Goal: Information Seeking & Learning: Learn about a topic

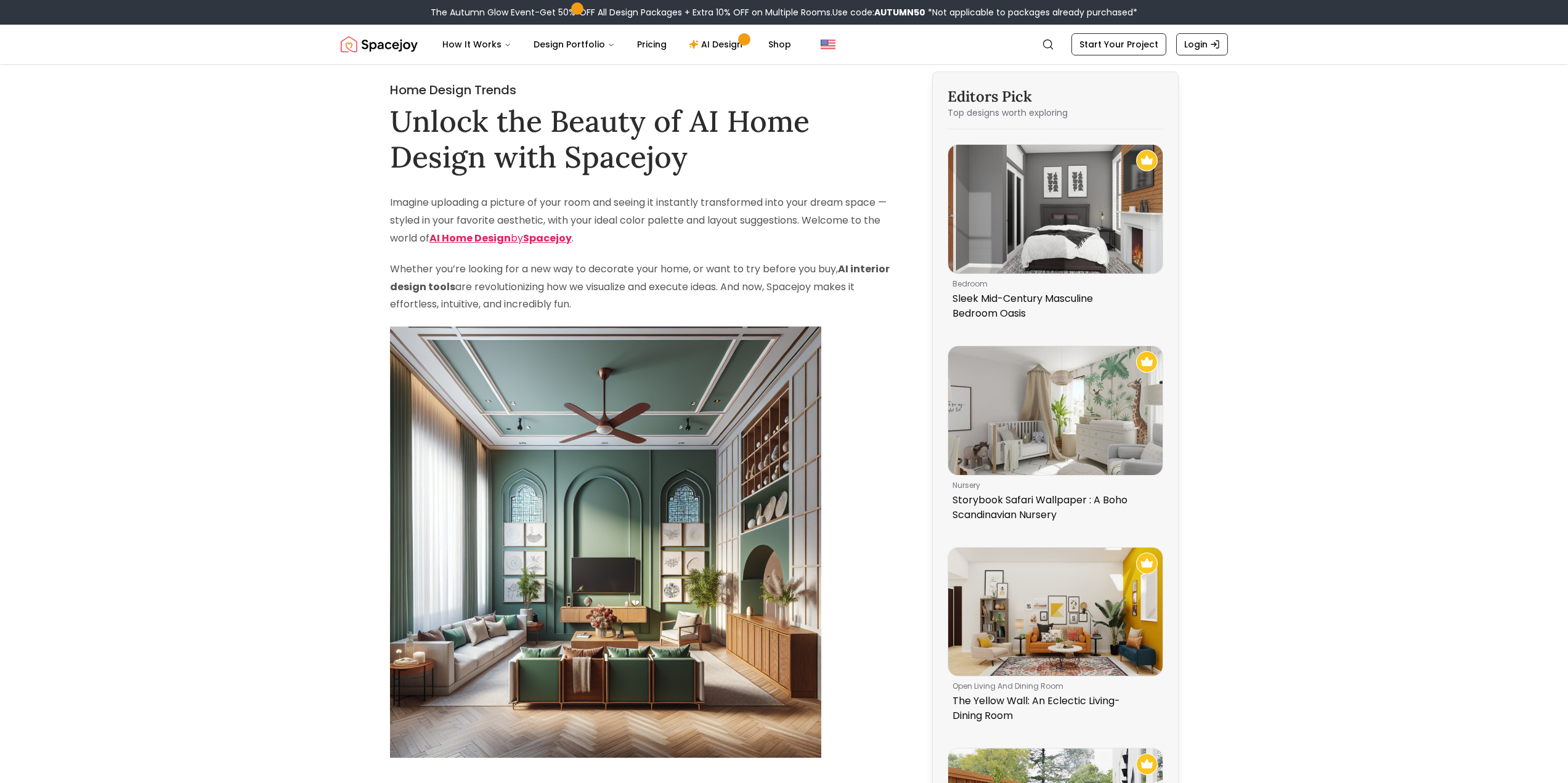
click at [533, 235] on strong "Spacejoy" at bounding box center [548, 239] width 49 height 15
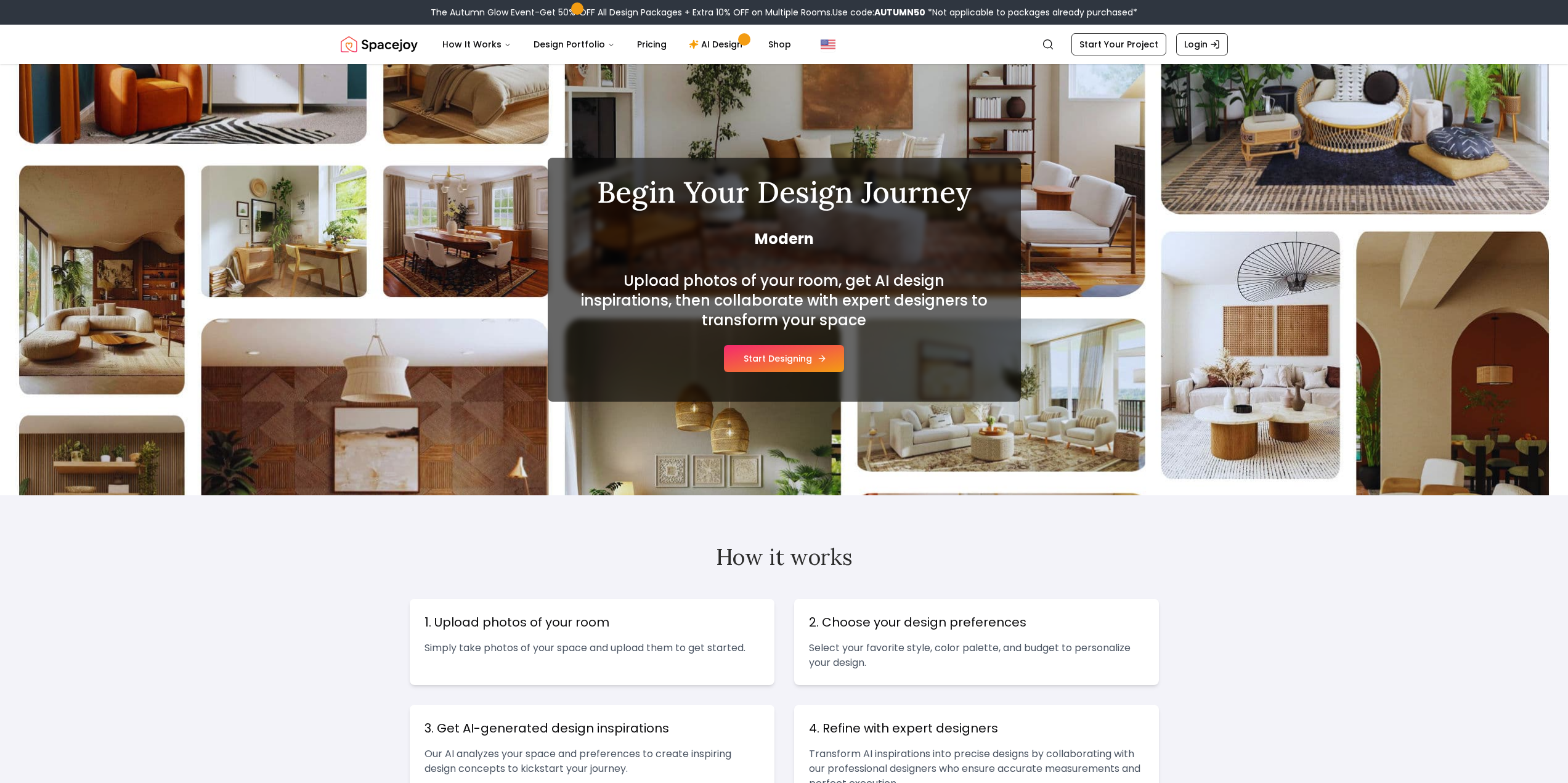
click at [789, 361] on button "Start Designing" at bounding box center [784, 358] width 120 height 27
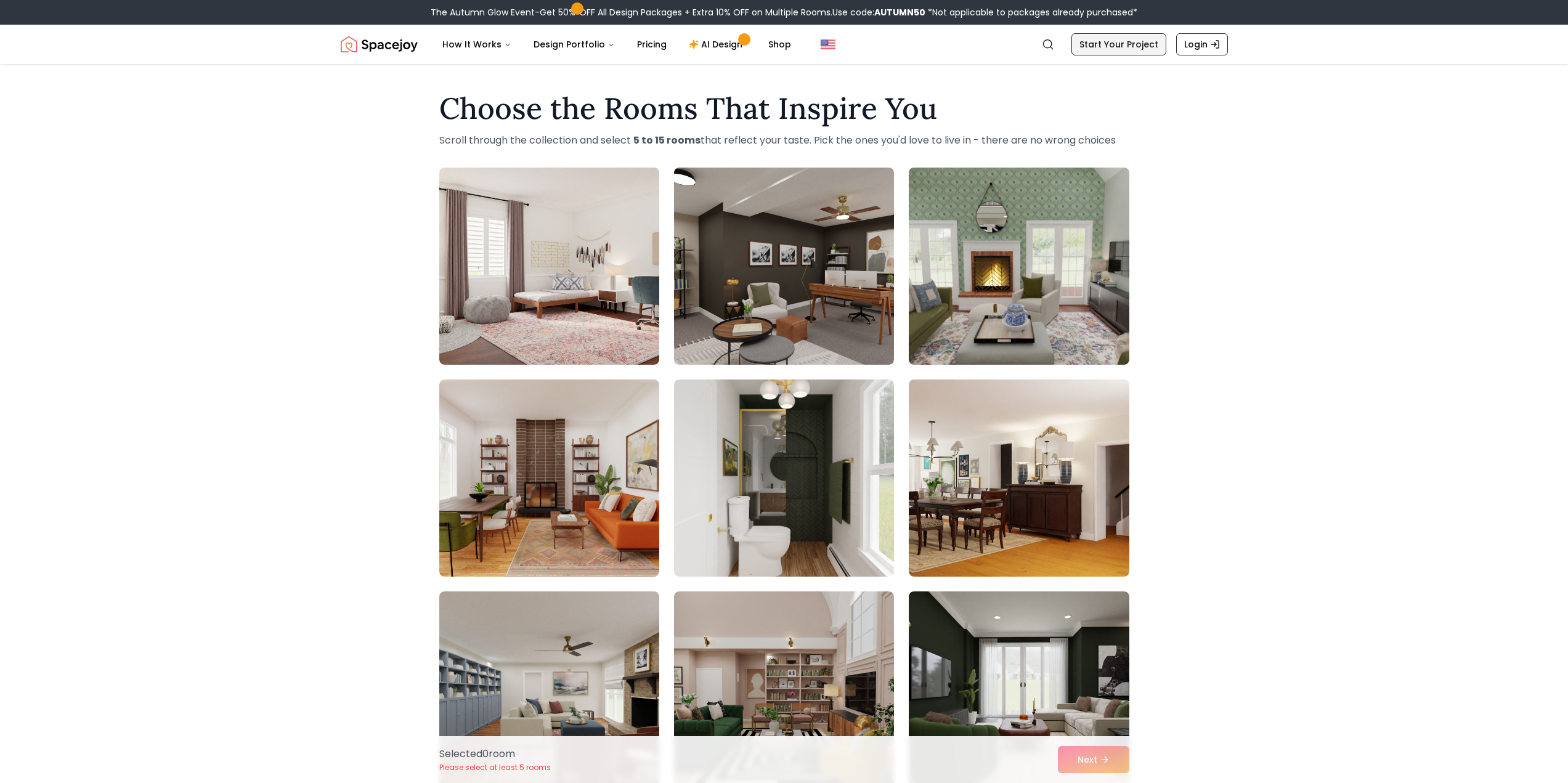
click at [1133, 51] on link "Start Your Project" at bounding box center [1119, 44] width 95 height 22
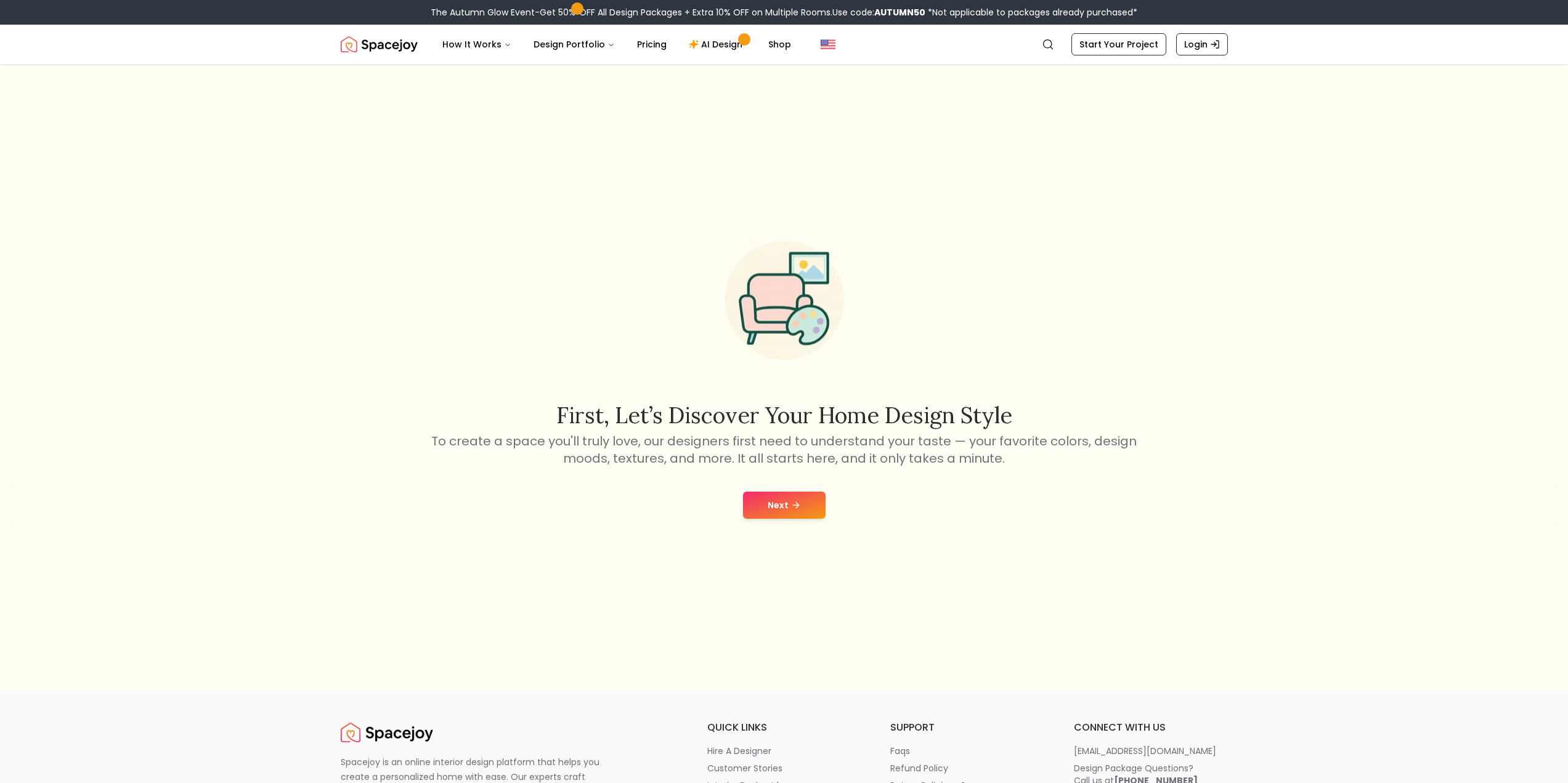
click at [776, 506] on button "Next" at bounding box center [784, 505] width 83 height 27
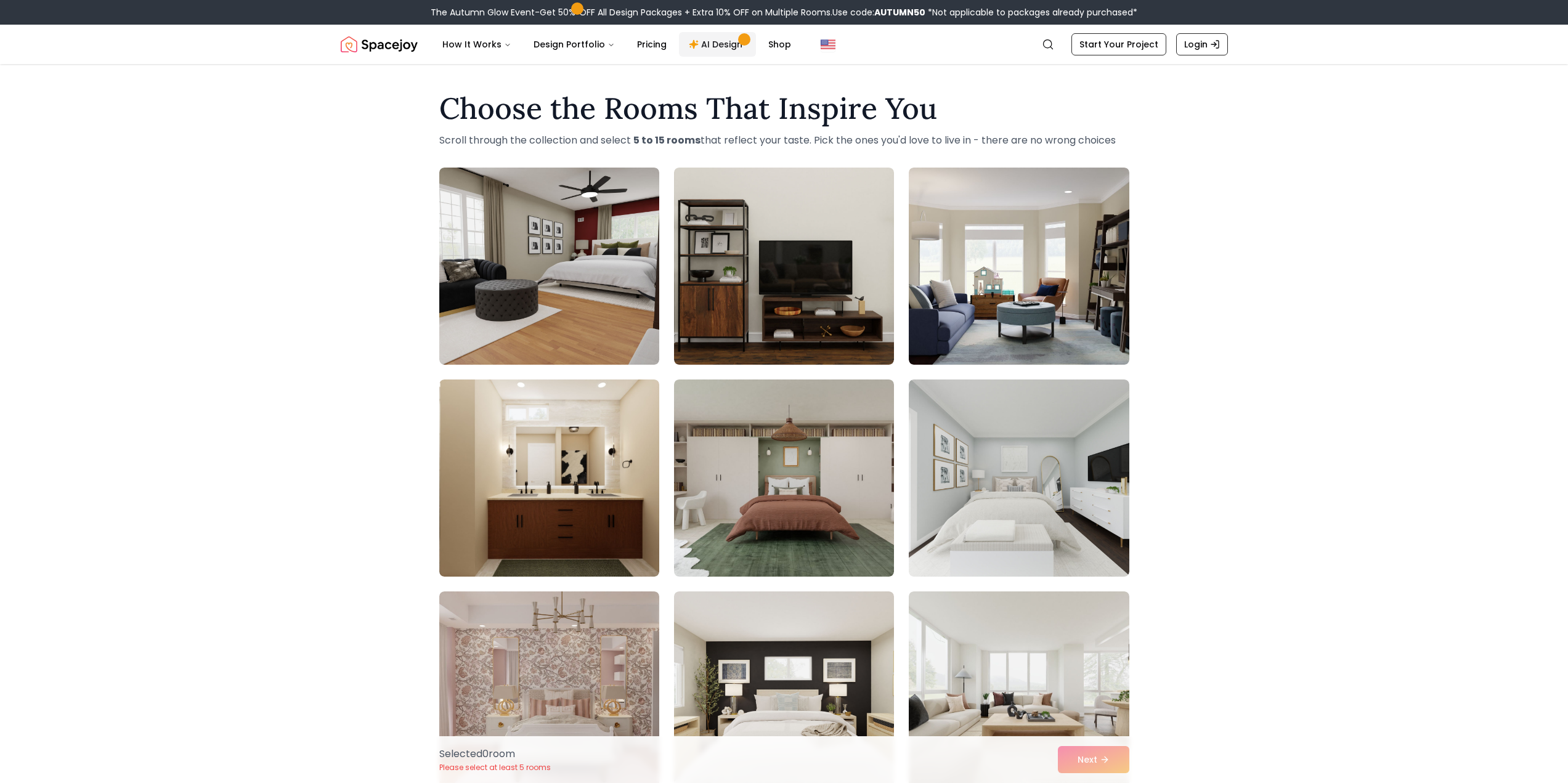
click at [706, 49] on link "AI Design" at bounding box center [717, 44] width 77 height 24
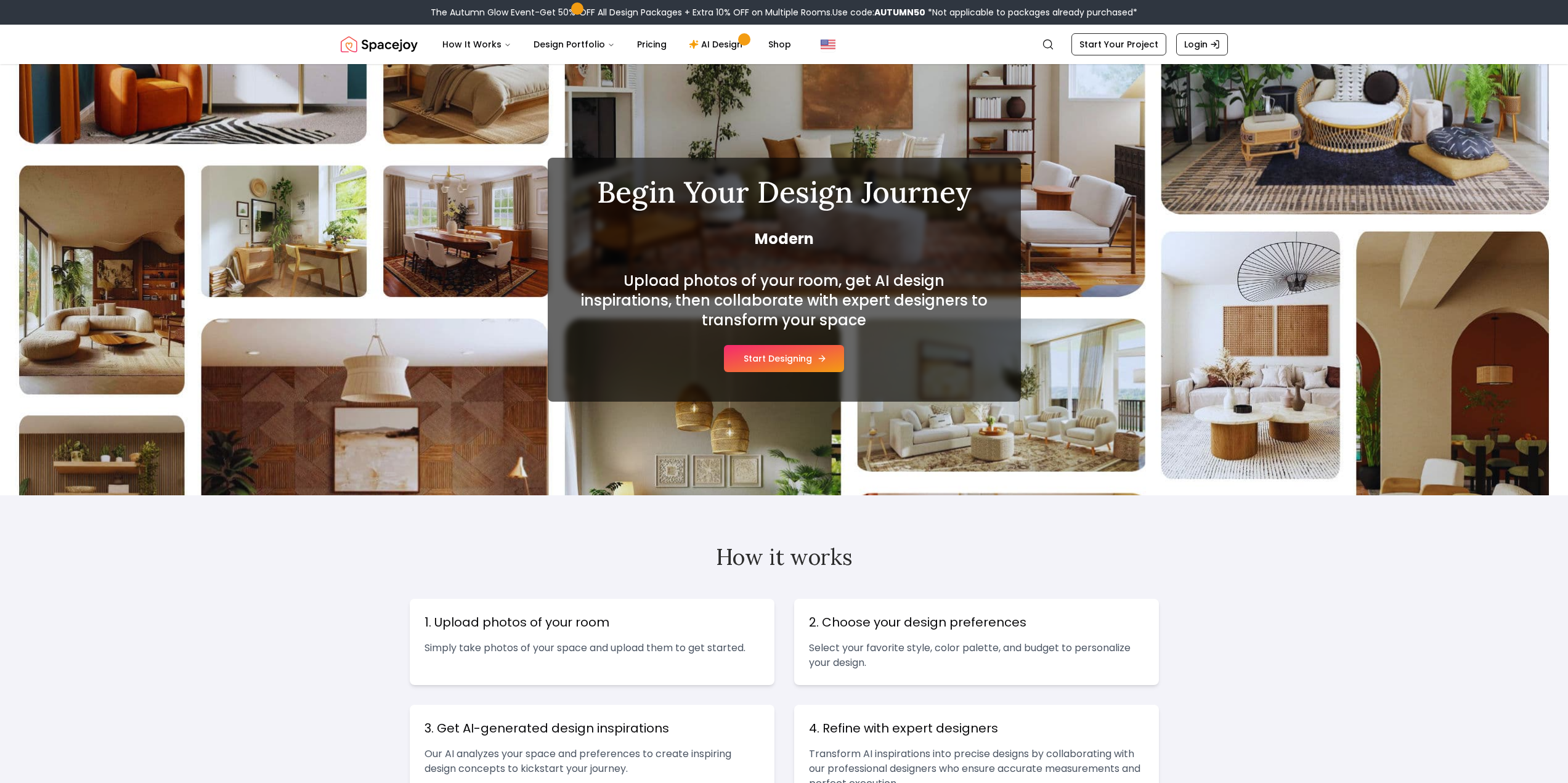
click at [799, 363] on button "Start Designing" at bounding box center [784, 358] width 120 height 27
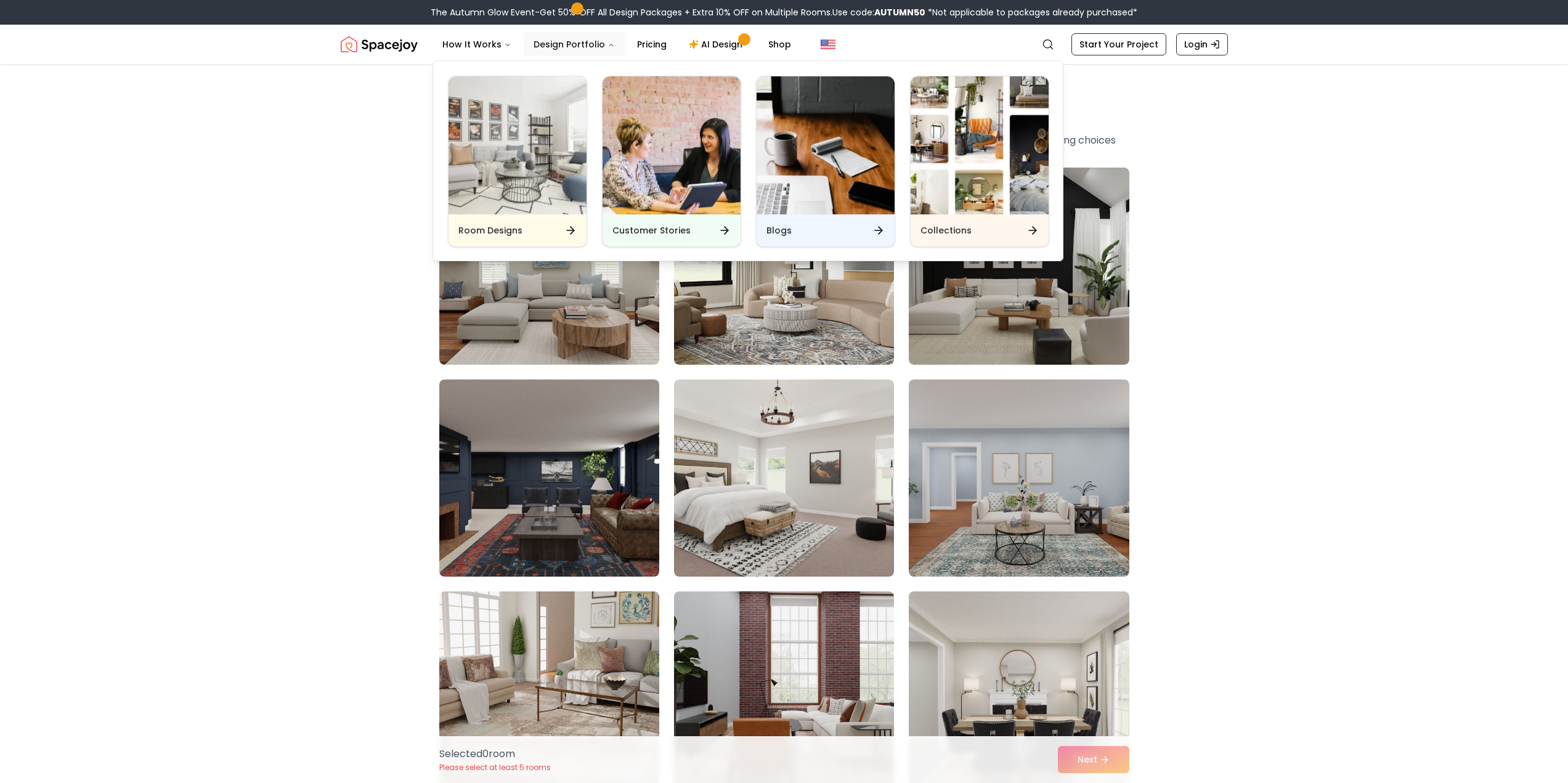
click at [580, 45] on button "Design Portfolio" at bounding box center [573, 44] width 101 height 24
